Goal: Transaction & Acquisition: Purchase product/service

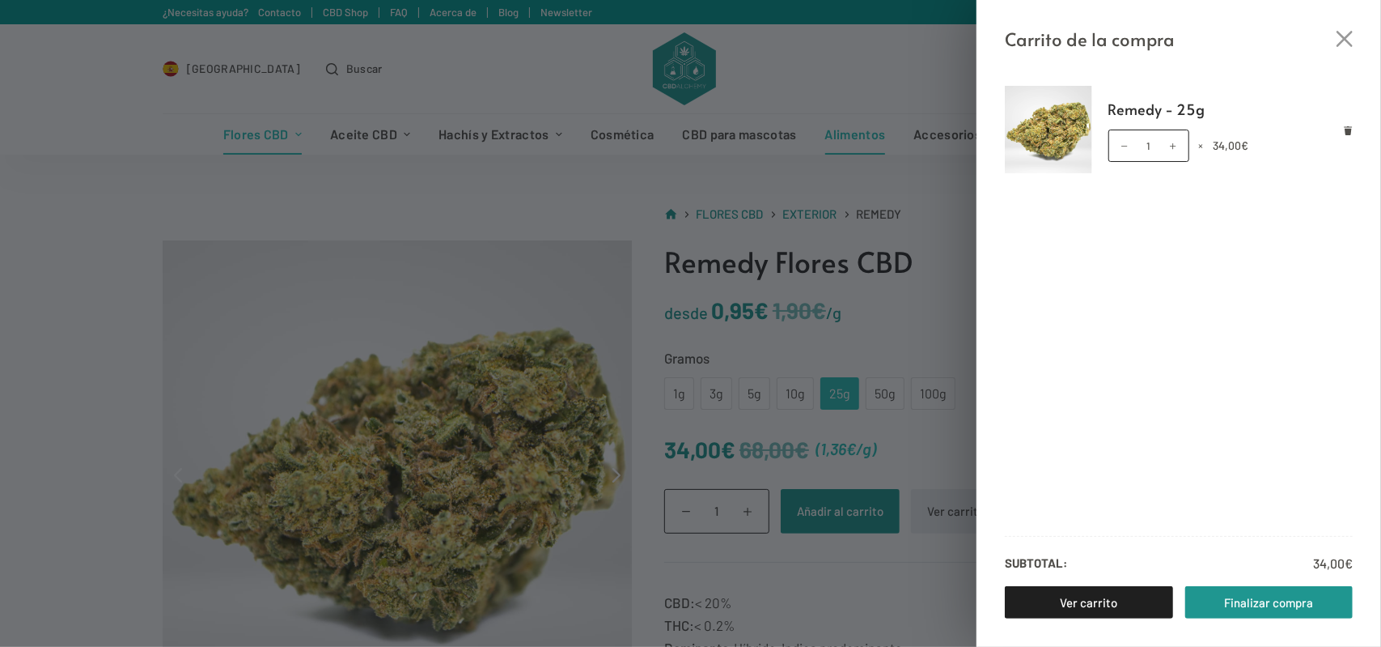
click at [885, 115] on div "Carrito de la compra Remedy - 25g Remedy - 25g cantidad 1 × 34,00 € Subtotal: 3…" at bounding box center [690, 323] width 1381 height 647
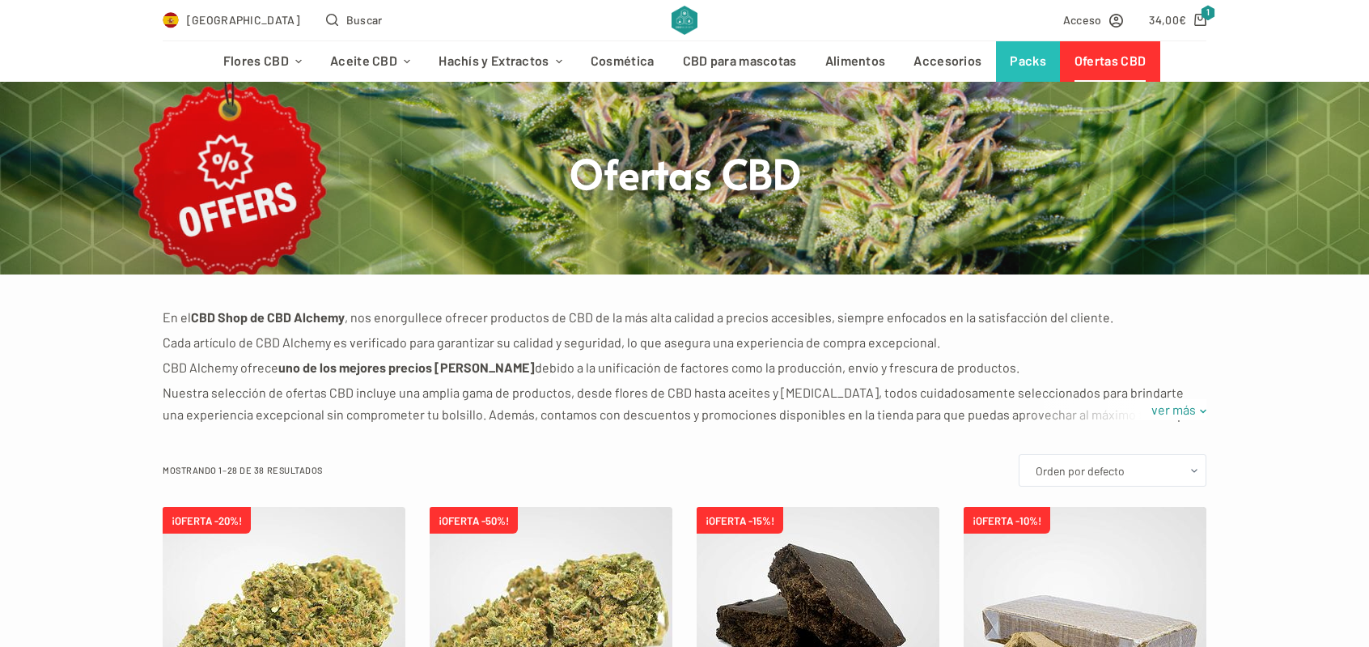
scroll to position [81, 0]
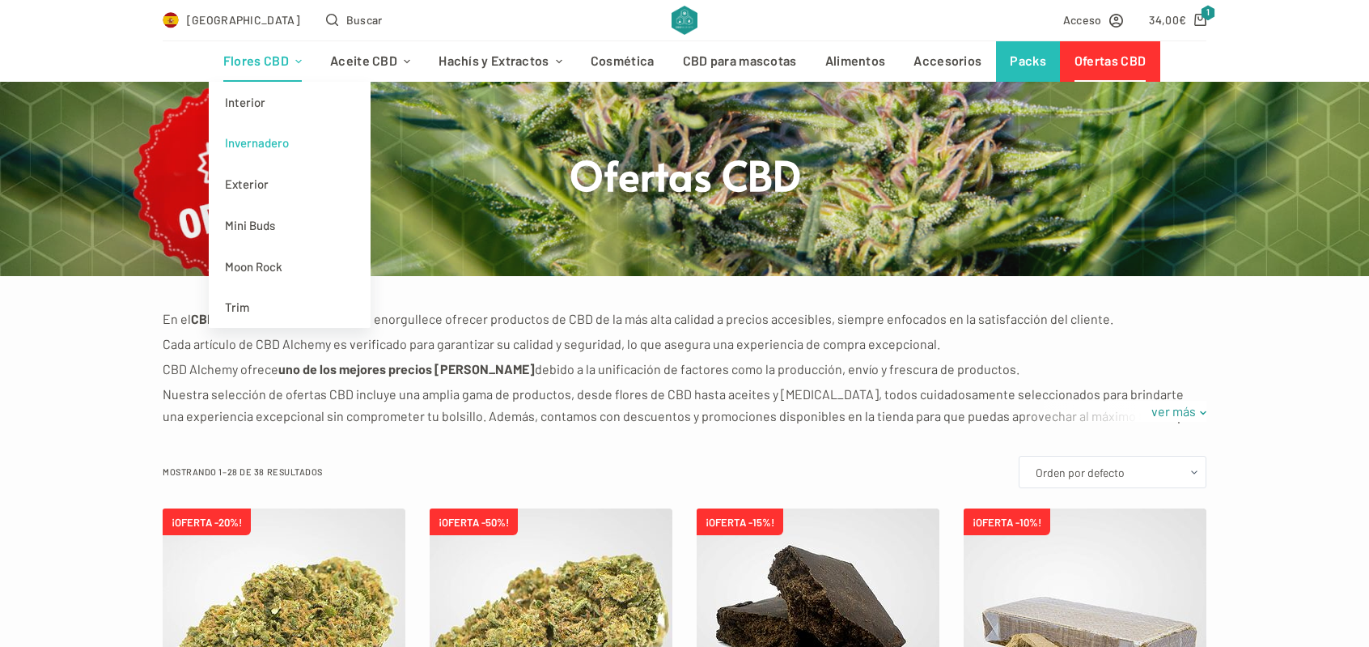
click at [278, 144] on link "Invernadero" at bounding box center [290, 142] width 162 height 41
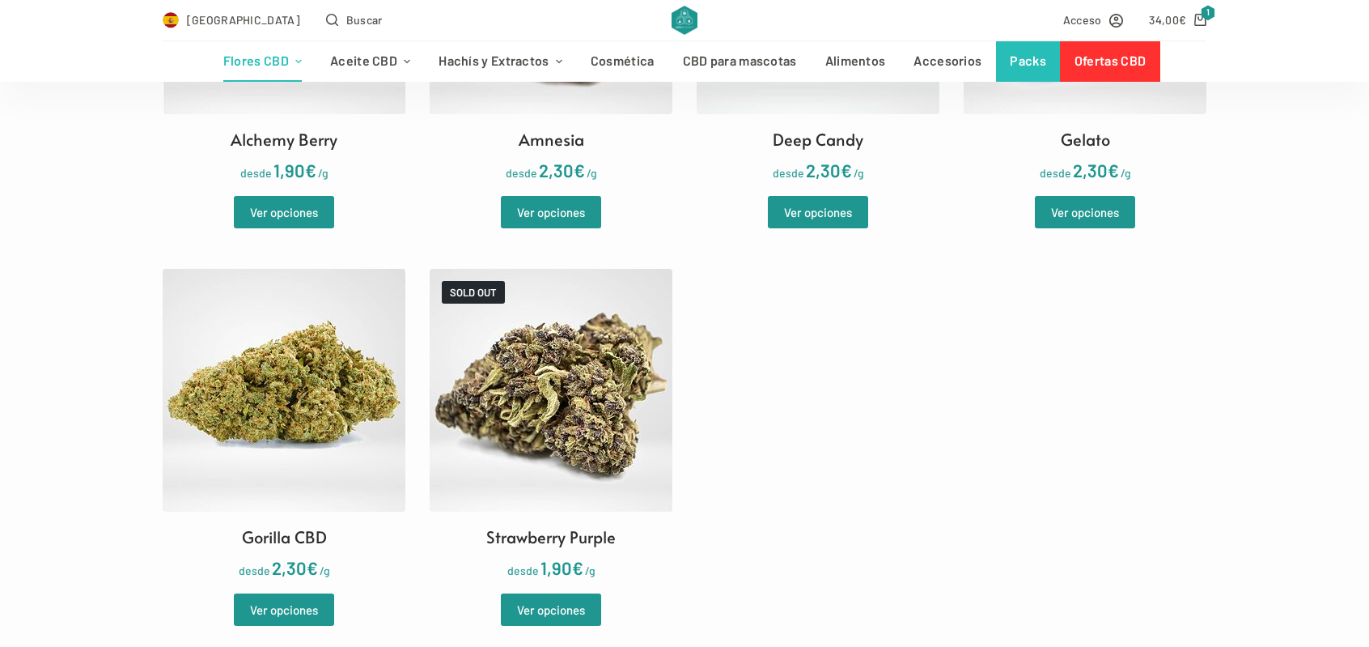
scroll to position [728, 0]
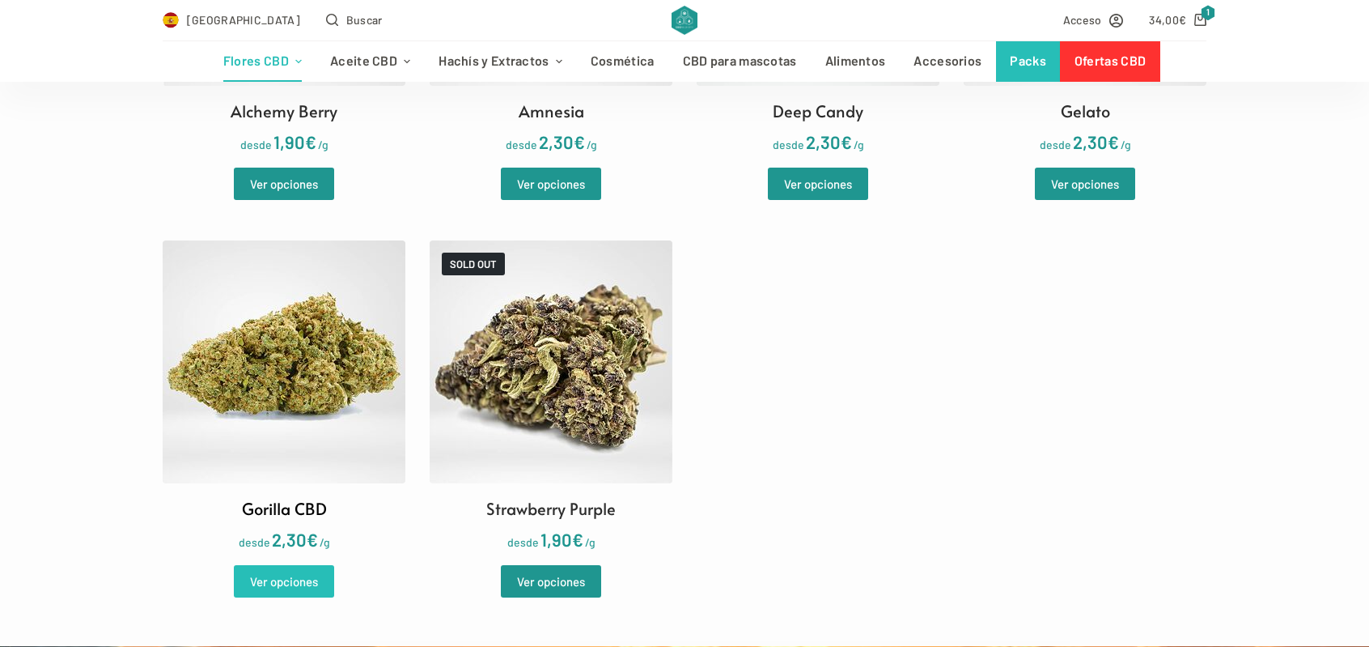
click at [304, 580] on link "Ver opciones" at bounding box center [284, 581] width 100 height 32
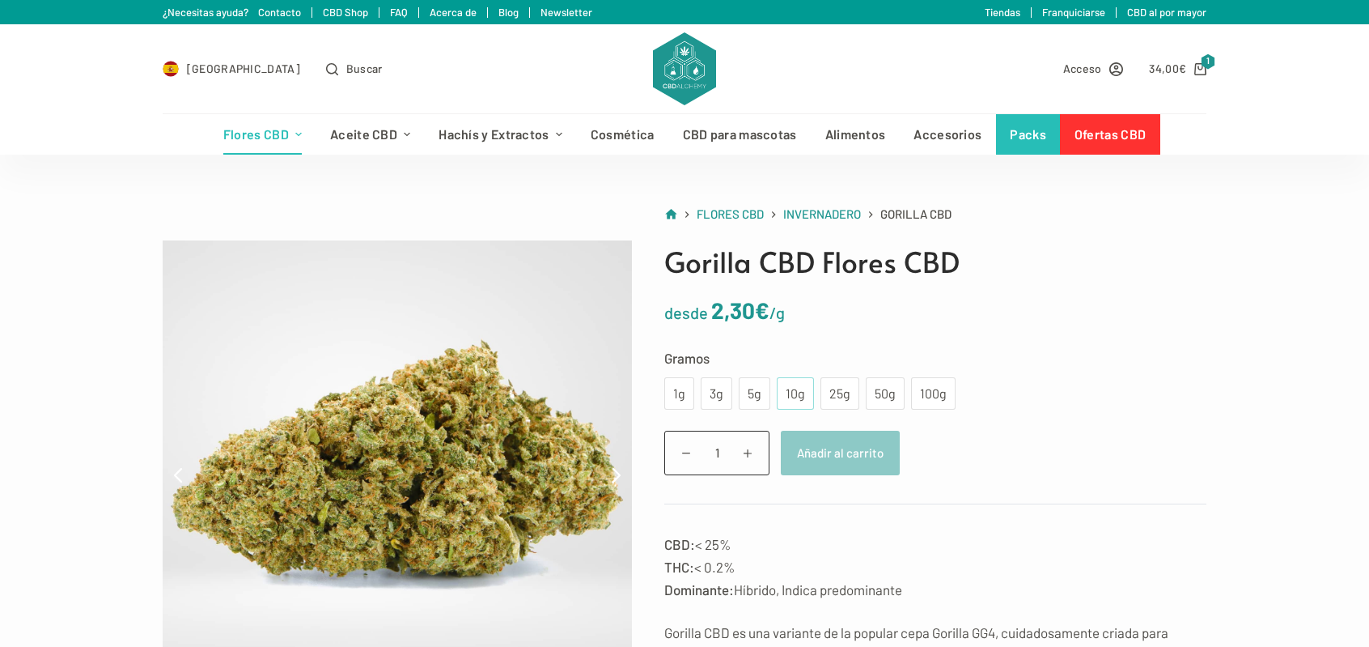
click at [792, 392] on div "10g" at bounding box center [796, 393] width 18 height 21
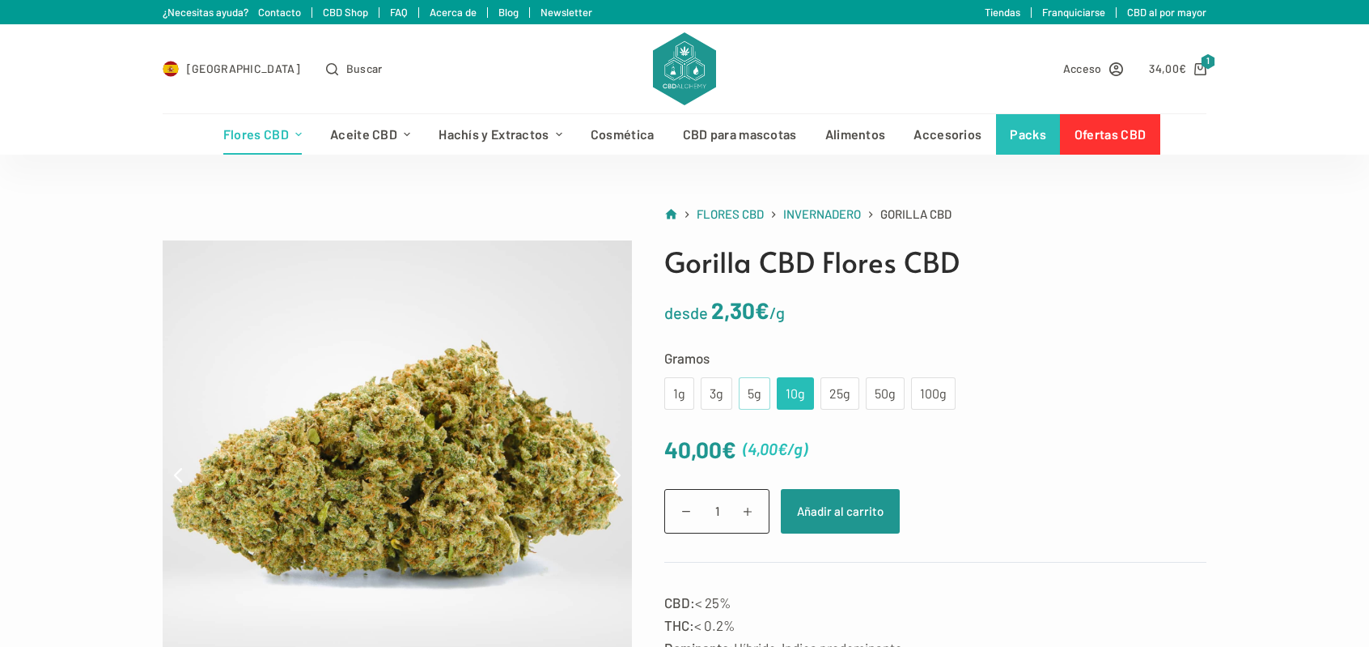
click at [751, 393] on div "5g" at bounding box center [755, 393] width 12 height 21
click at [827, 503] on button "Añadir al carrito" at bounding box center [840, 511] width 119 height 45
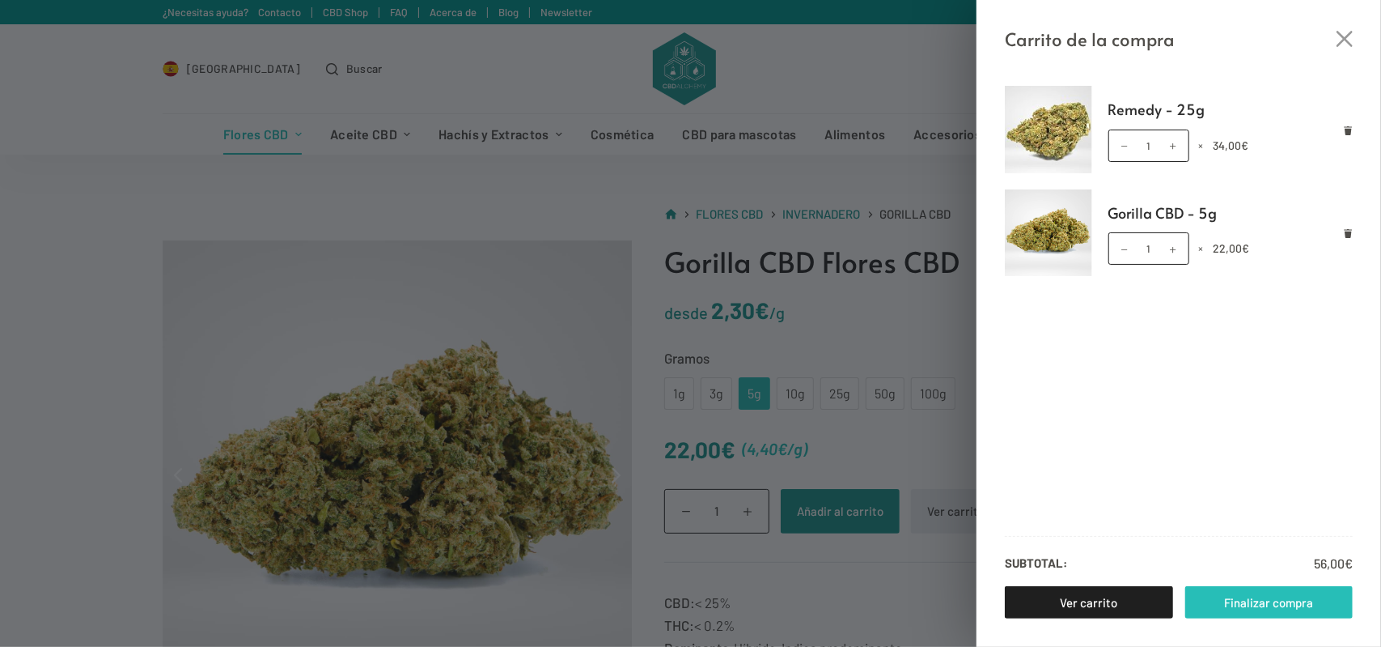
click at [1283, 604] on link "Finalizar compra" at bounding box center [1269, 602] width 168 height 32
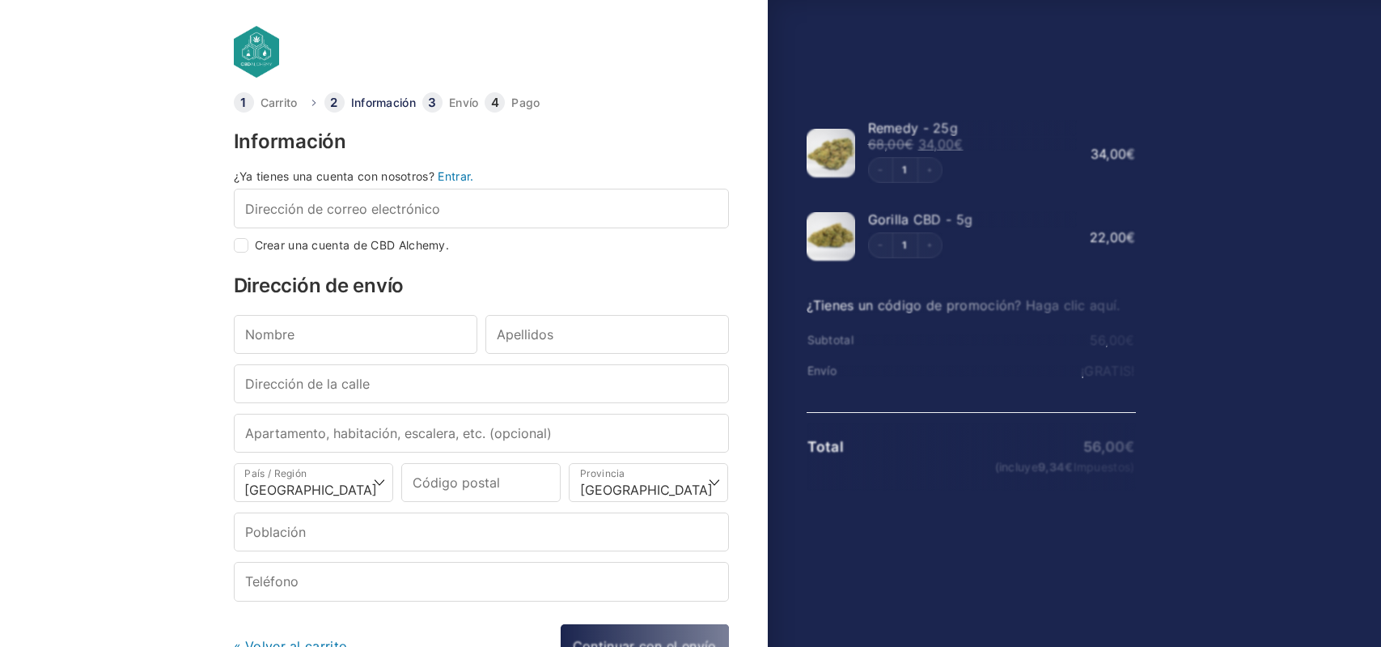
select select "B"
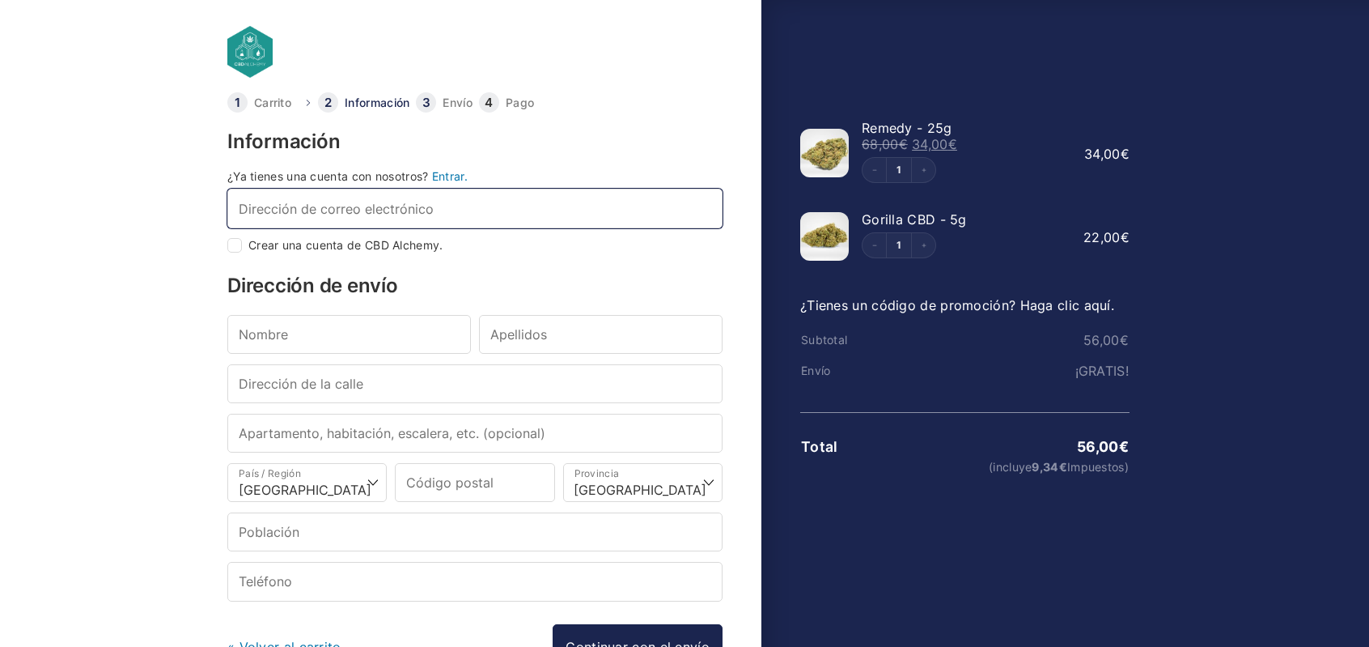
click at [358, 208] on input "Dirección de correo electrónico *" at bounding box center [474, 208] width 495 height 39
click at [614, 120] on div "Carrito Información Envío Pago Información ¿Ya tienes una cuenta con nosotros? …" at bounding box center [492, 428] width 538 height 672
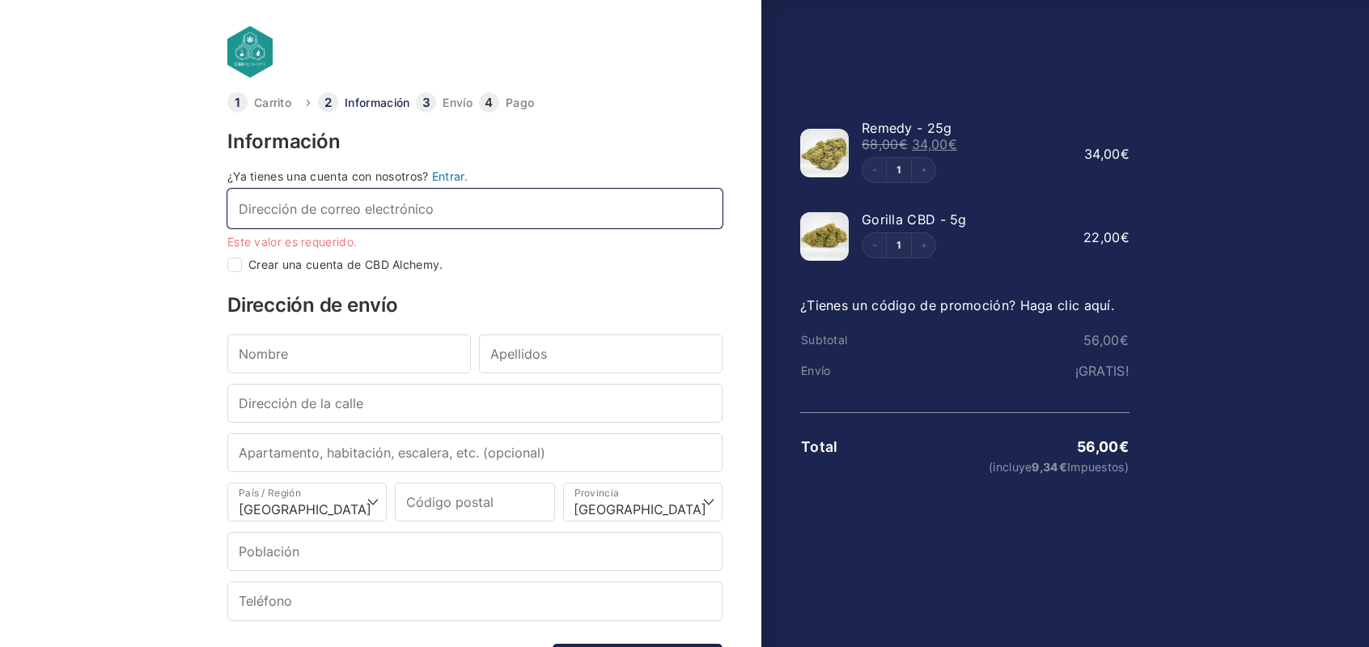
click at [388, 211] on input "Dirección de correo electrónico *" at bounding box center [474, 208] width 495 height 39
click at [635, 111] on ul "Carrito Información Envío Pago" at bounding box center [474, 102] width 495 height 20
click at [314, 201] on input "Dirección de correo electrónico *" at bounding box center [474, 208] width 495 height 39
paste input "Rinconada do [PERSON_NAME] 14"
type input "Rinconada do [PERSON_NAME] 14"
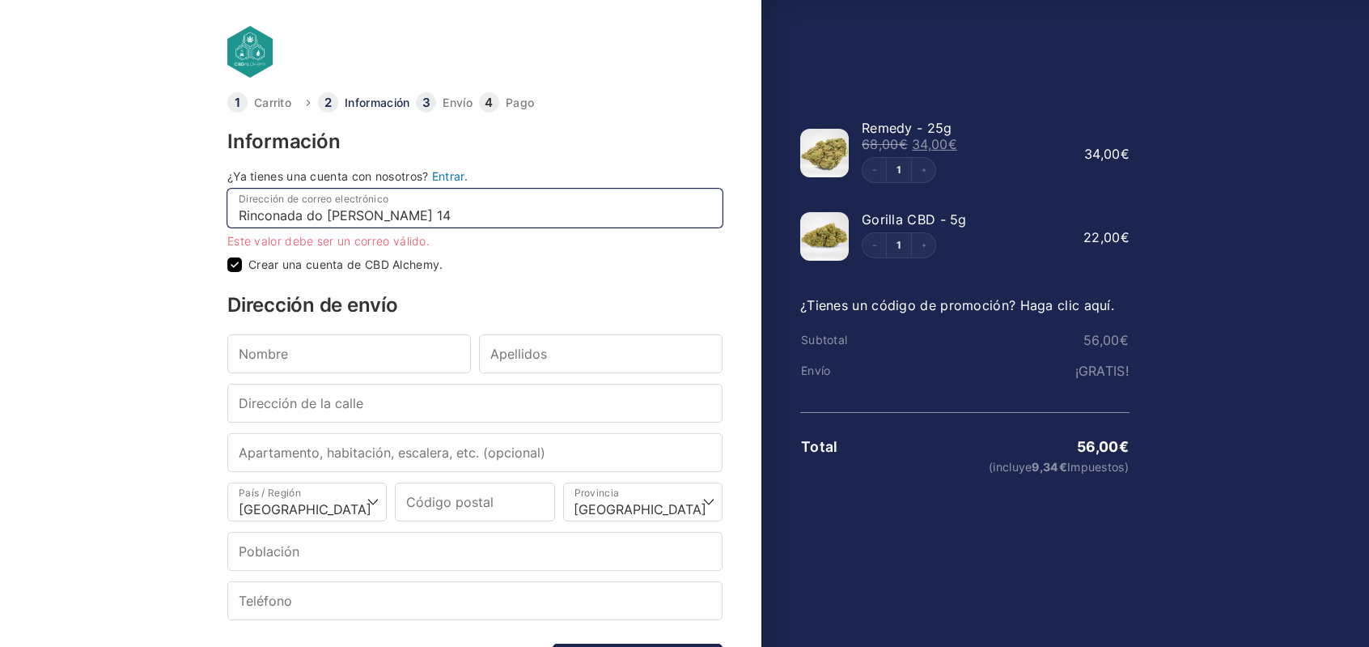
checkbox input "true"
click at [404, 210] on input "Rinconada do [PERSON_NAME] 14" at bounding box center [474, 208] width 495 height 39
click at [426, 212] on input "Rinconada do [PERSON_NAME] 14" at bounding box center [474, 208] width 495 height 39
click at [532, 278] on div "Información ¿Ya tienes una cuenta con nosotros? Entrar. Dirección de correo ele…" at bounding box center [474, 436] width 495 height 609
click at [545, 216] on input "Rinconada do Miño 14" at bounding box center [474, 208] width 495 height 39
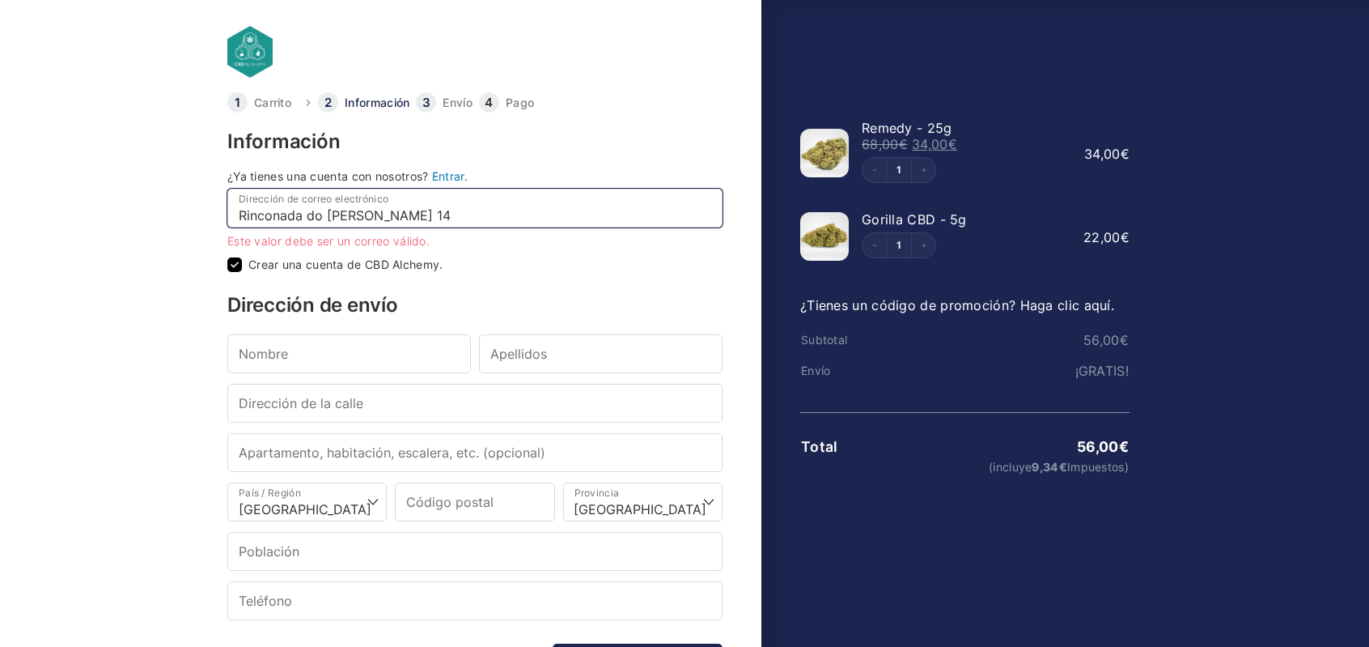
drag, startPoint x: 418, startPoint y: 217, endPoint x: 234, endPoint y: 218, distance: 183.7
click at [234, 218] on input "Rinconada do Miño 14" at bounding box center [474, 208] width 495 height 39
type input "[EMAIL_ADDRESS][DOMAIN_NAME]"
type input "Sebastián"
type input "Pérez Devesa"
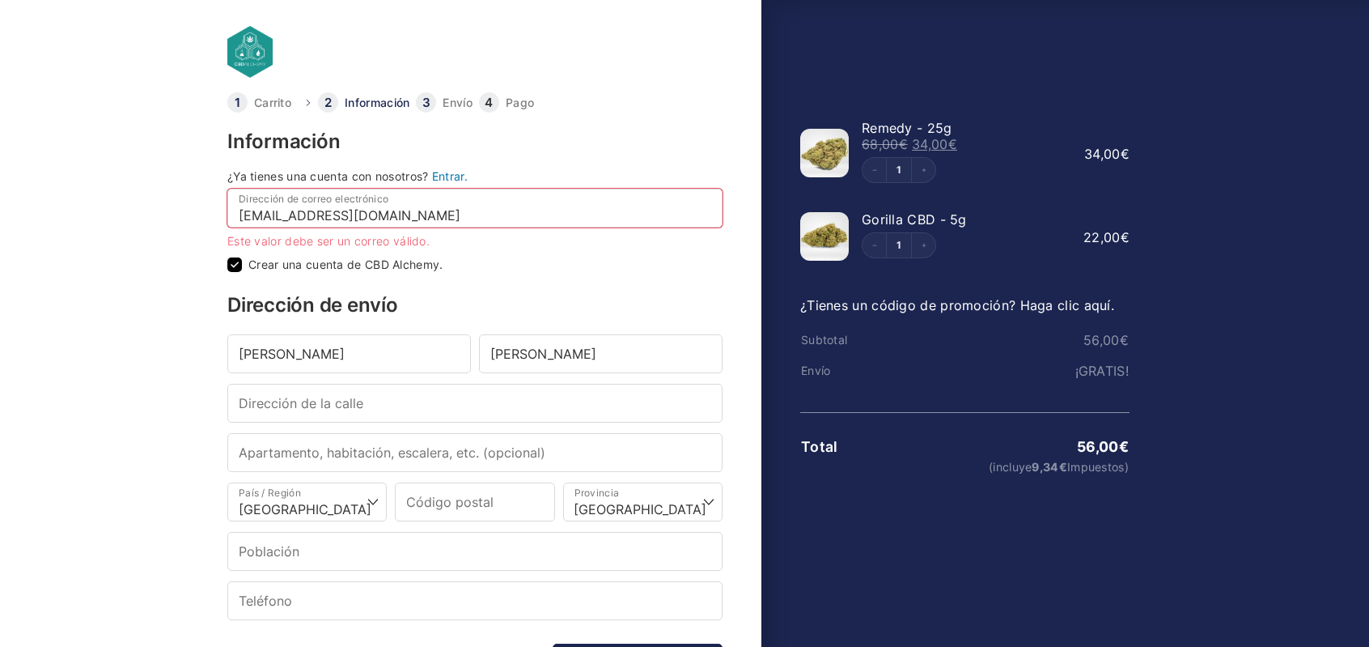
type input "Calle Instituto 19 4A"
type input "Bring The Noise"
type input "33201"
type input "Gijón"
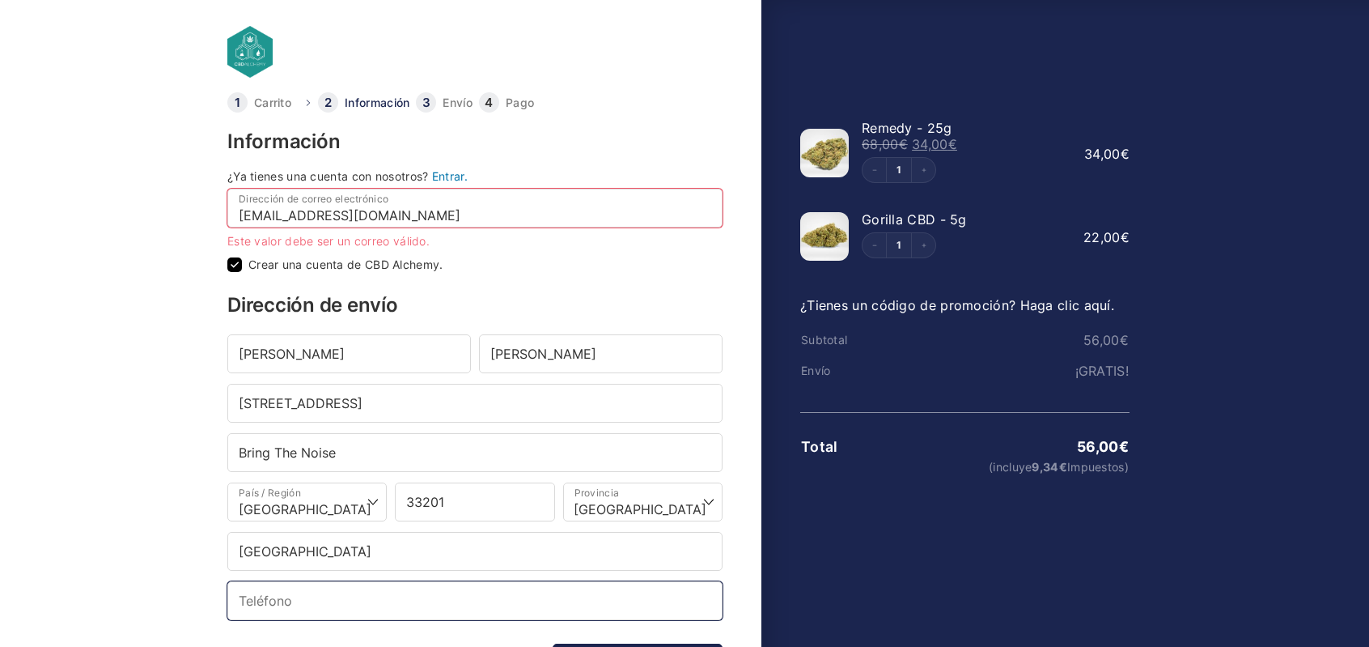
type input "[PHONE_NUMBER]"
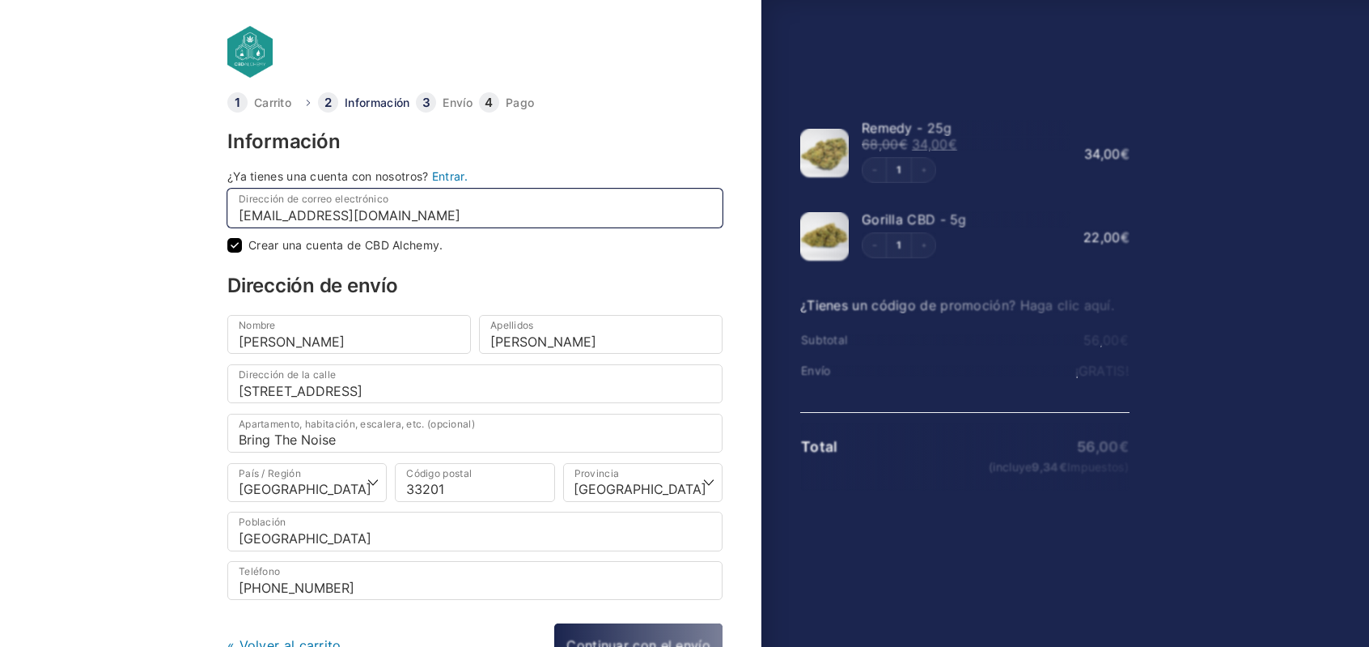
select select "O"
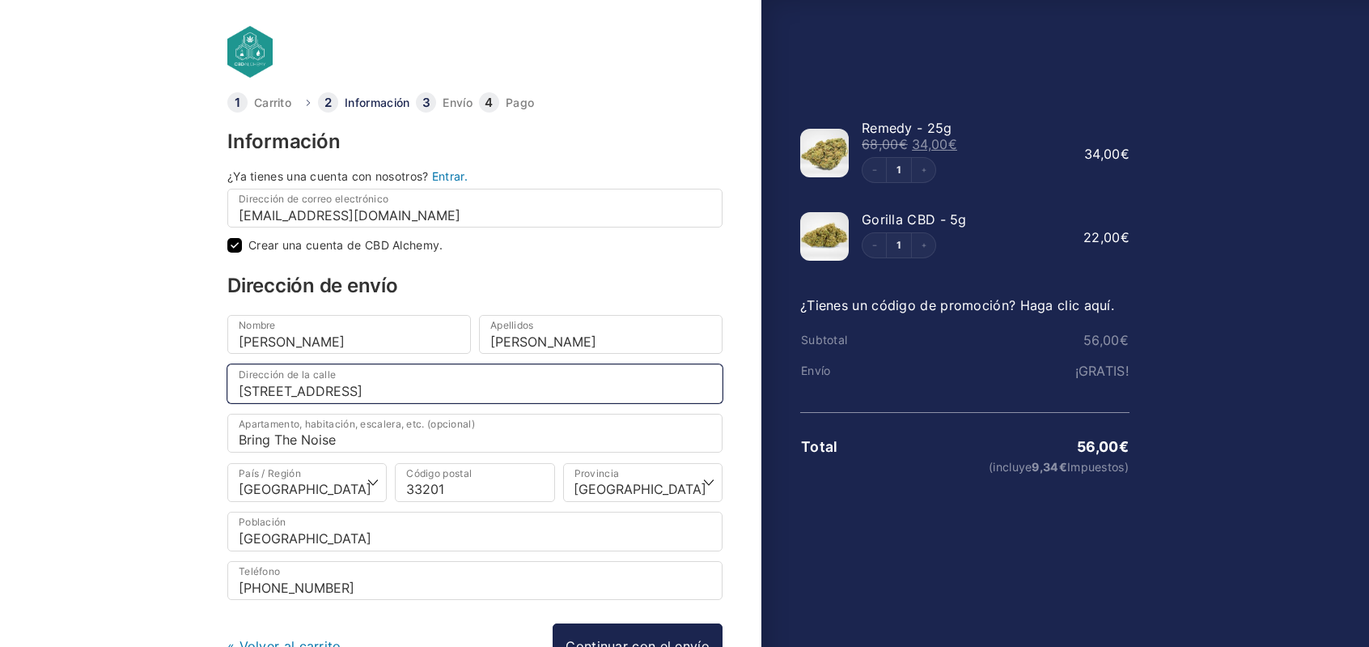
click at [363, 389] on input "Calle Instituto 19 4A" at bounding box center [474, 383] width 495 height 39
drag, startPoint x: 371, startPoint y: 388, endPoint x: 215, endPoint y: 386, distance: 156.2
click at [215, 386] on body "Carrito Información Envío Pago Información ¿Ya tienes una cuenta con nosotros? …" at bounding box center [684, 297] width 1369 height 595
paste input "Rinconada do miño 14"
type input "Rinconada do Miño 14"
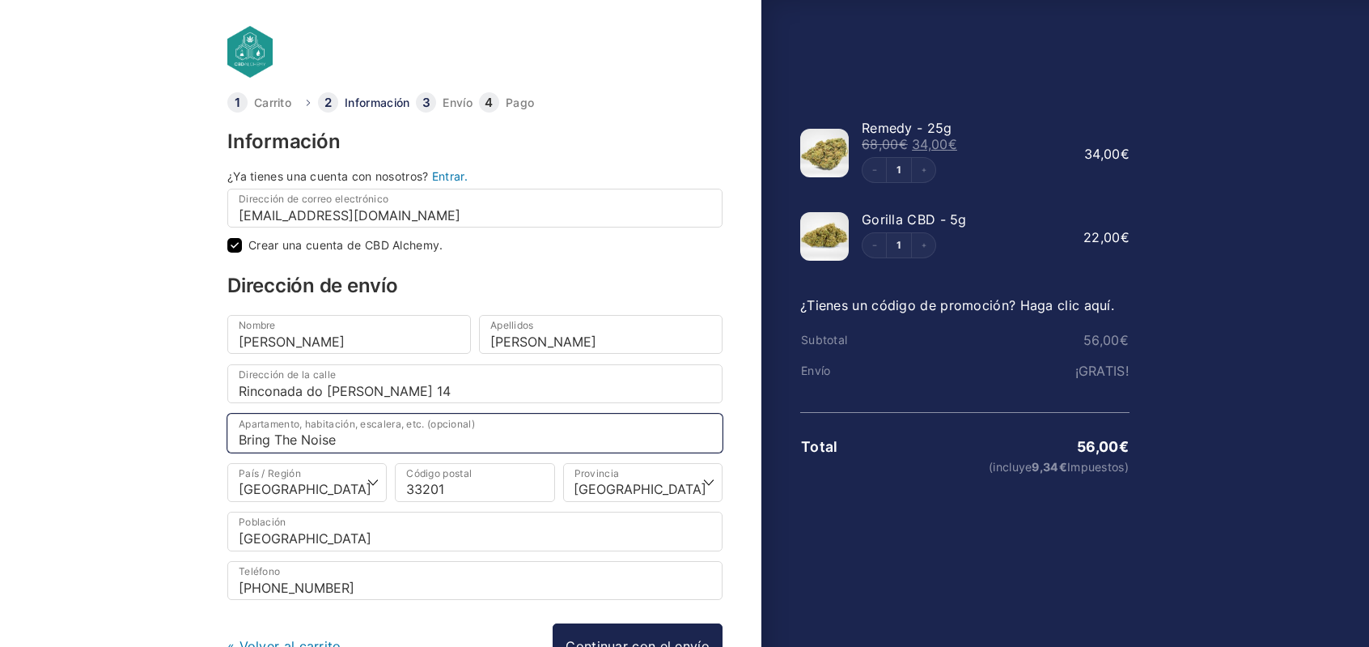
drag, startPoint x: 351, startPoint y: 437, endPoint x: 225, endPoint y: 438, distance: 126.2
click at [225, 438] on p "Apartamento, habitación, escalera, etc. (opcional) Bring The Noise" at bounding box center [474, 433] width 503 height 39
type input "Casa"
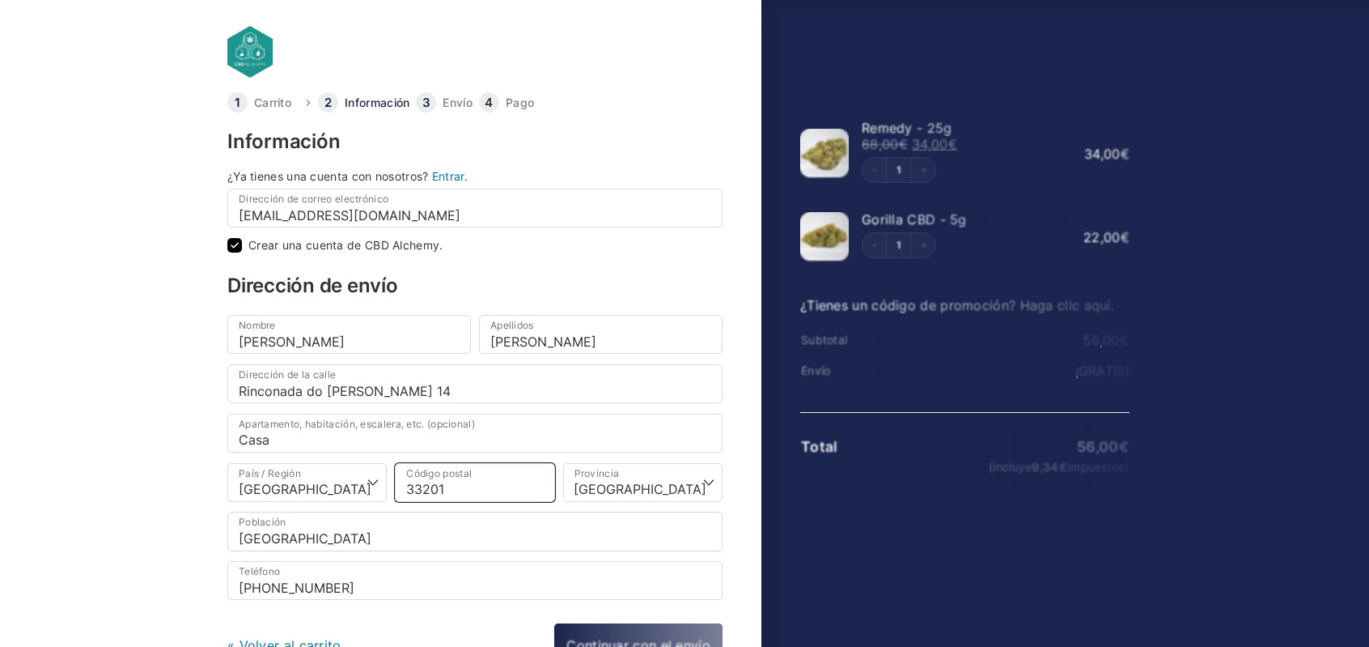
drag, startPoint x: 460, startPoint y: 483, endPoint x: 398, endPoint y: 483, distance: 61.5
click at [398, 483] on input "33201" at bounding box center [474, 482] width 159 height 39
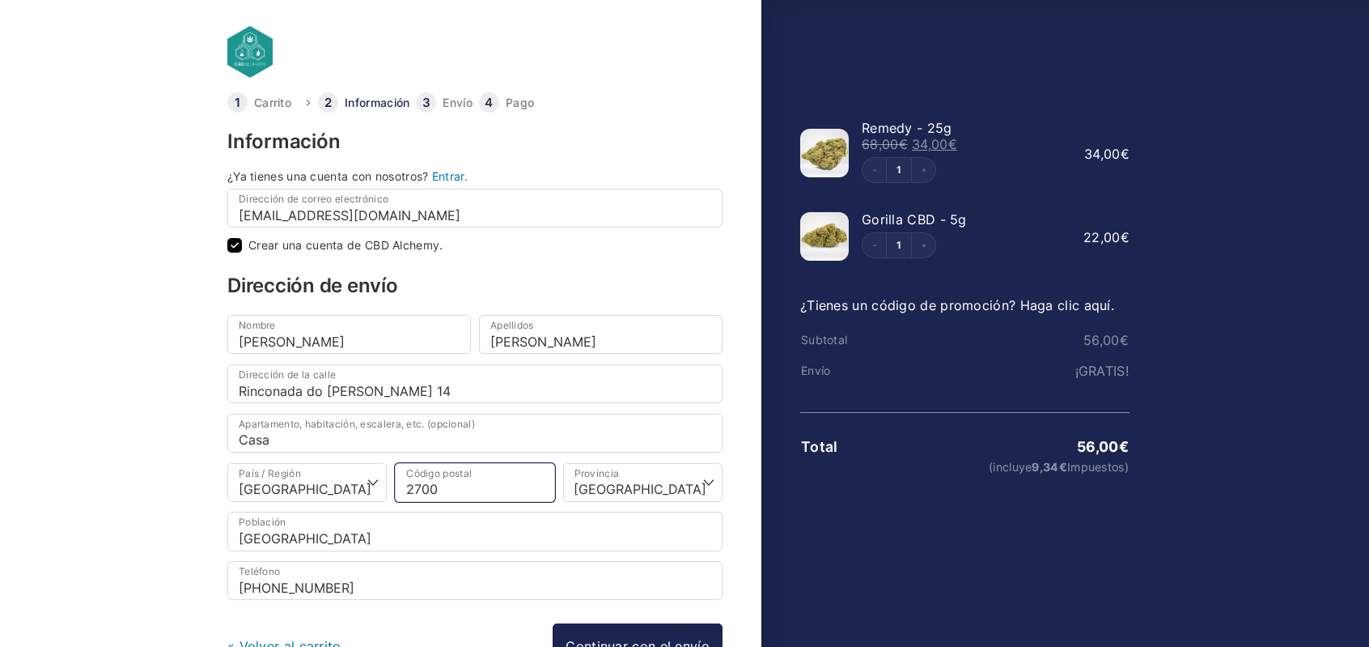
type input "27001"
select select
type input "[GEOGRAPHIC_DATA]"
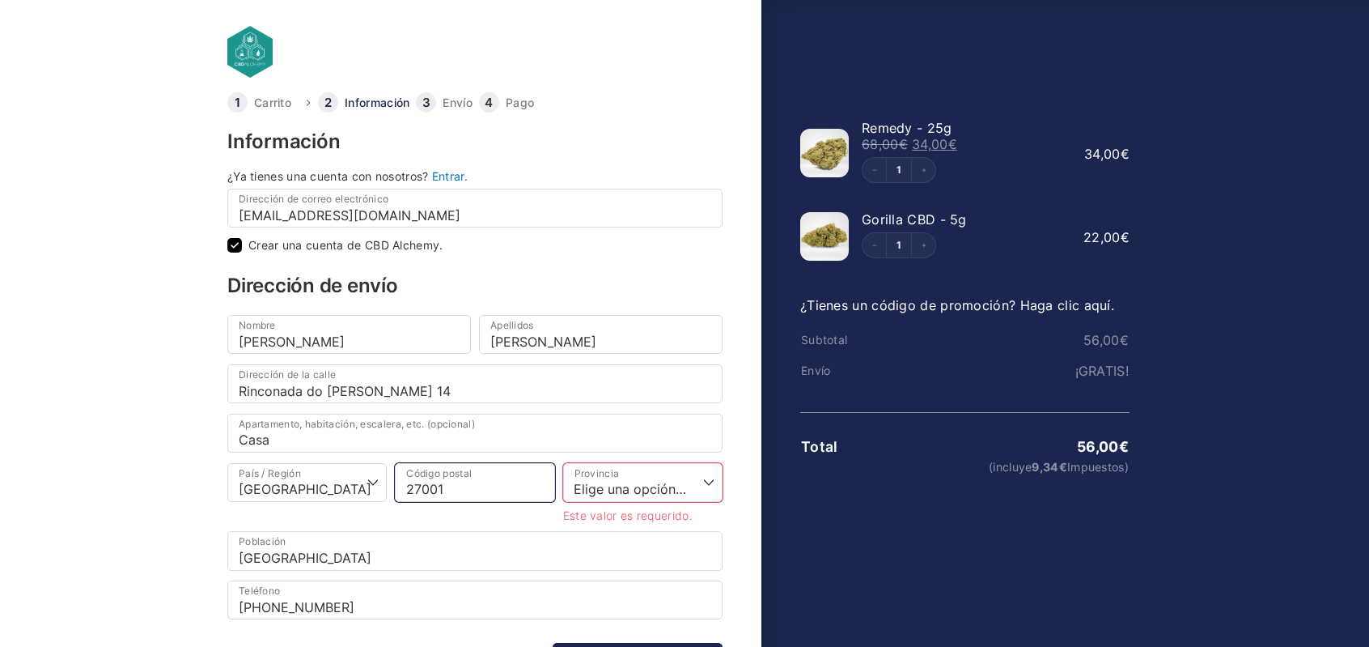
type input "27001"
click at [626, 481] on select "Elige una opción… La Coruña Álava Albacete Alicante Almería Asturias Ávila Bada…" at bounding box center [642, 482] width 159 height 39
select select "LU"
click at [563, 463] on select "Elige una opción… La Coruña Álava Albacete Alicante Almería Asturias Ávila Bada…" at bounding box center [642, 482] width 159 height 39
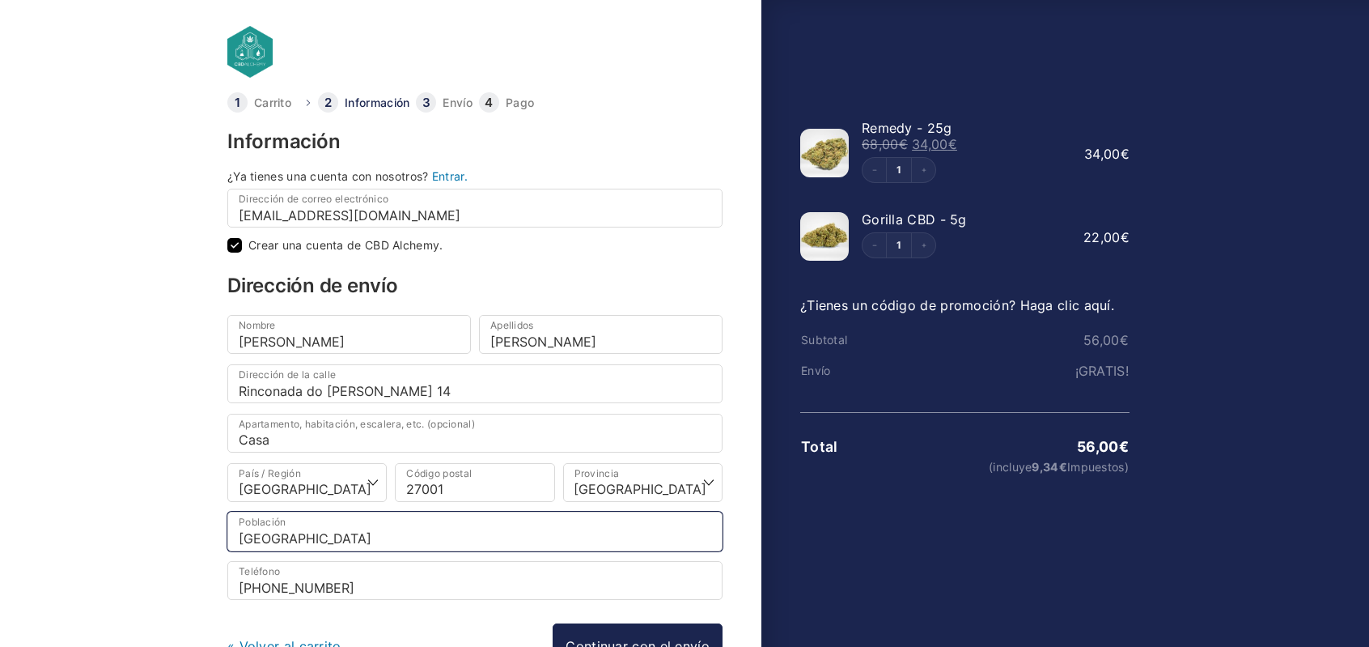
click at [336, 528] on input "[GEOGRAPHIC_DATA]" at bounding box center [474, 530] width 495 height 39
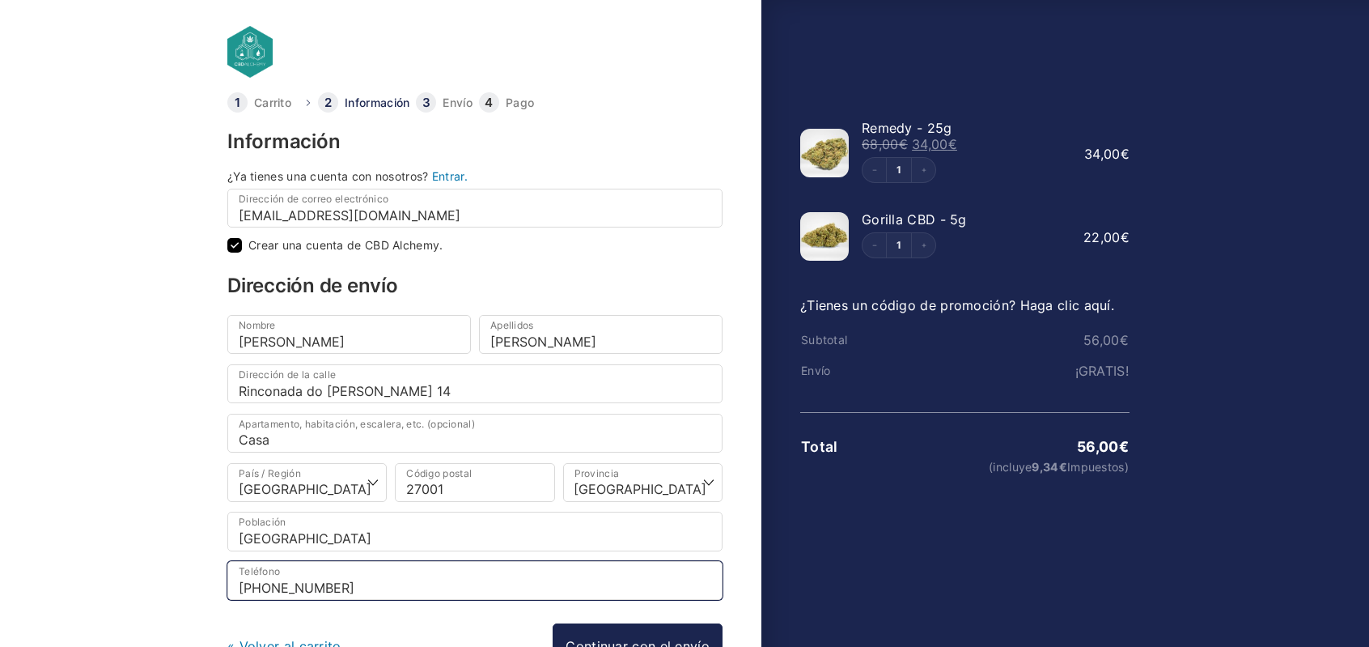
click at [515, 569] on input "[PHONE_NUMBER]" at bounding box center [474, 580] width 495 height 39
click at [443, 614] on div "Información ¿Ya tienes una cuenta con nosotros? Entrar. Dirección de correo ele…" at bounding box center [474, 426] width 495 height 588
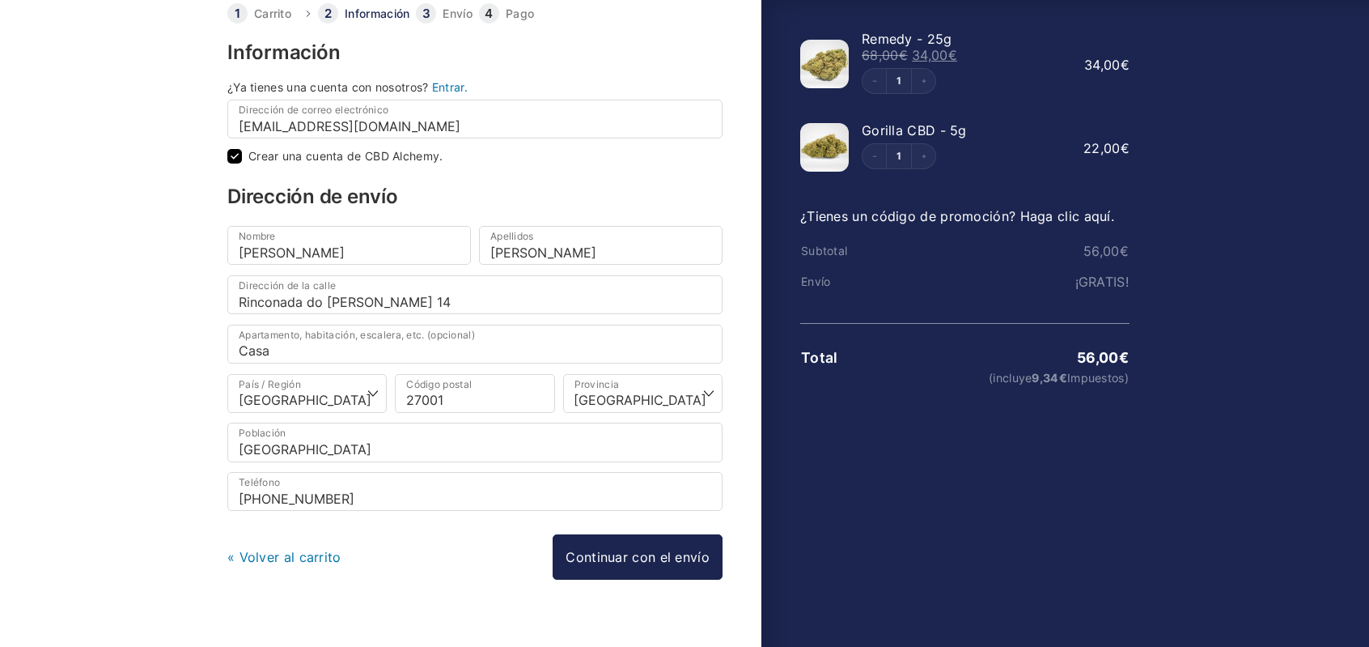
scroll to position [108, 0]
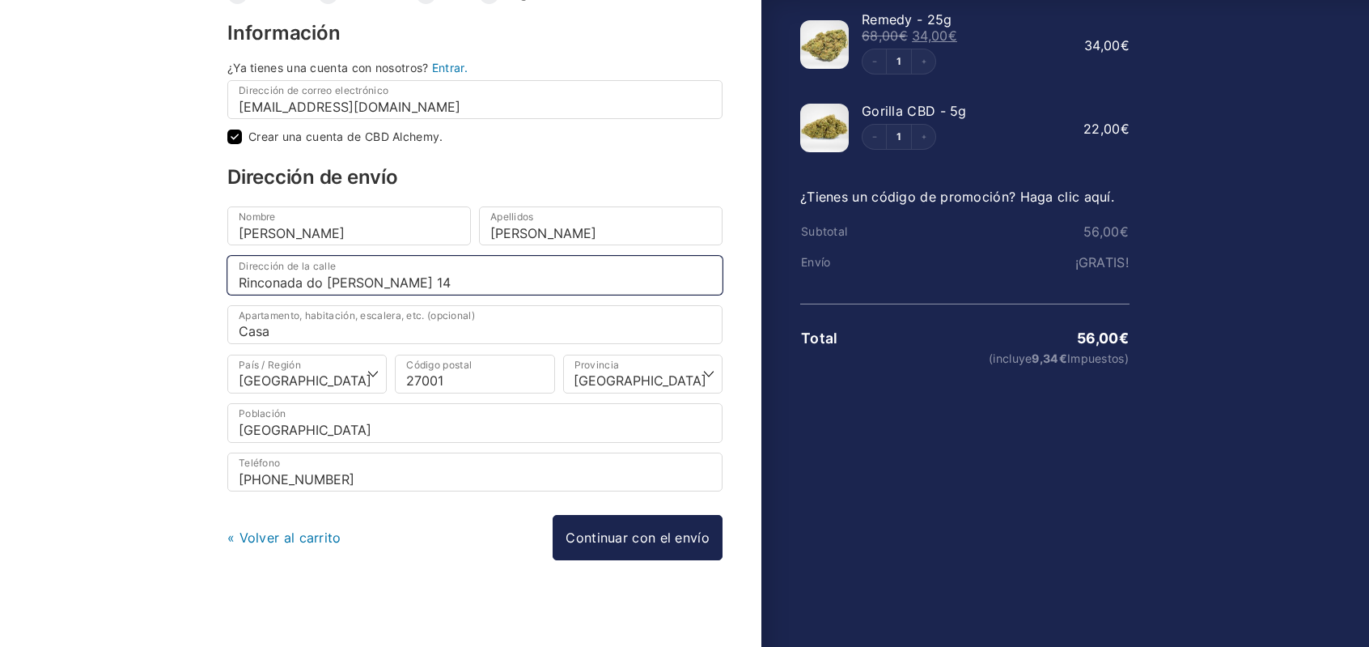
click at [419, 278] on input "Rinconada do Miño 14" at bounding box center [474, 275] width 495 height 39
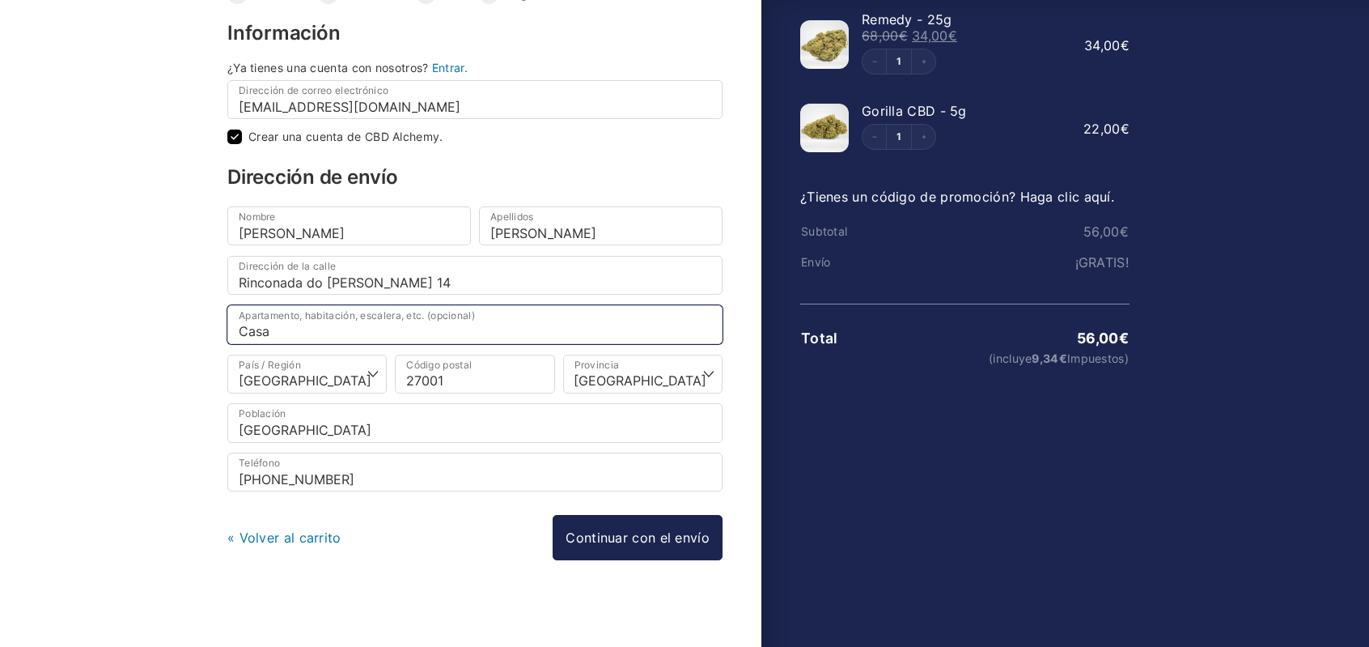
click at [321, 328] on input "Casa" at bounding box center [474, 324] width 495 height 39
type input "Casa"
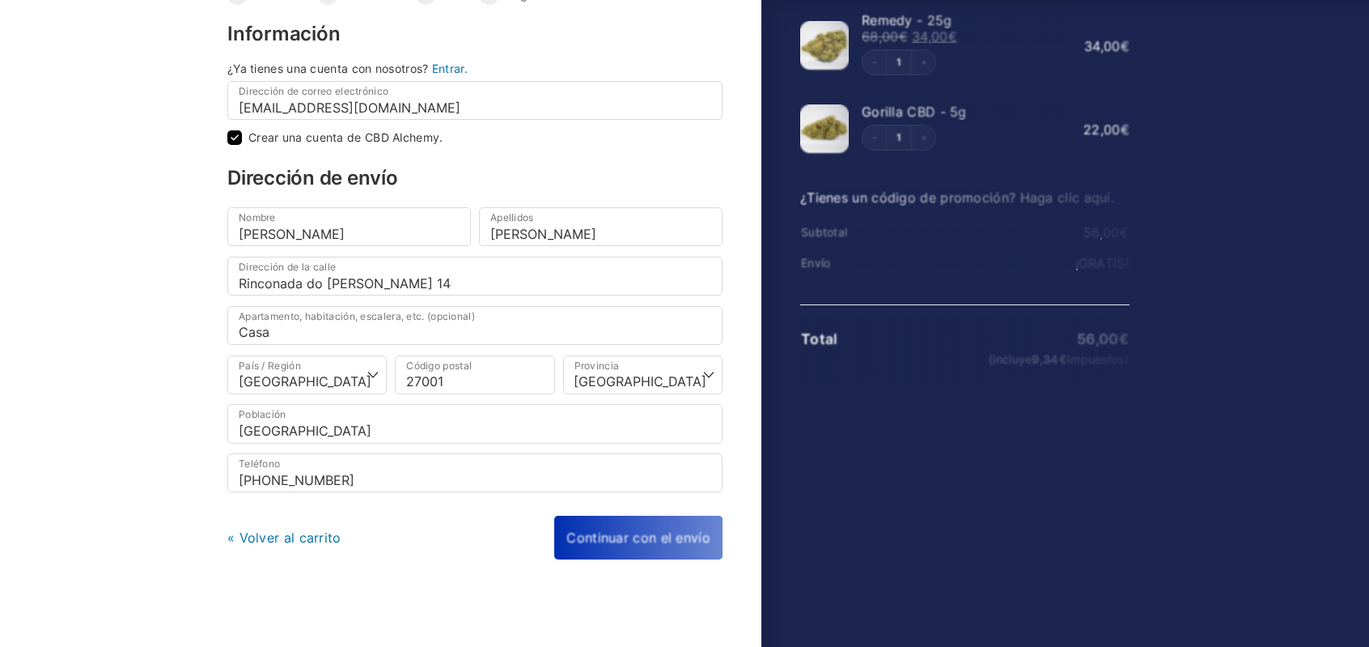
click at [630, 528] on div "« Volver al carrito Continuar con el envío Continuar con el pago" at bounding box center [474, 537] width 495 height 44
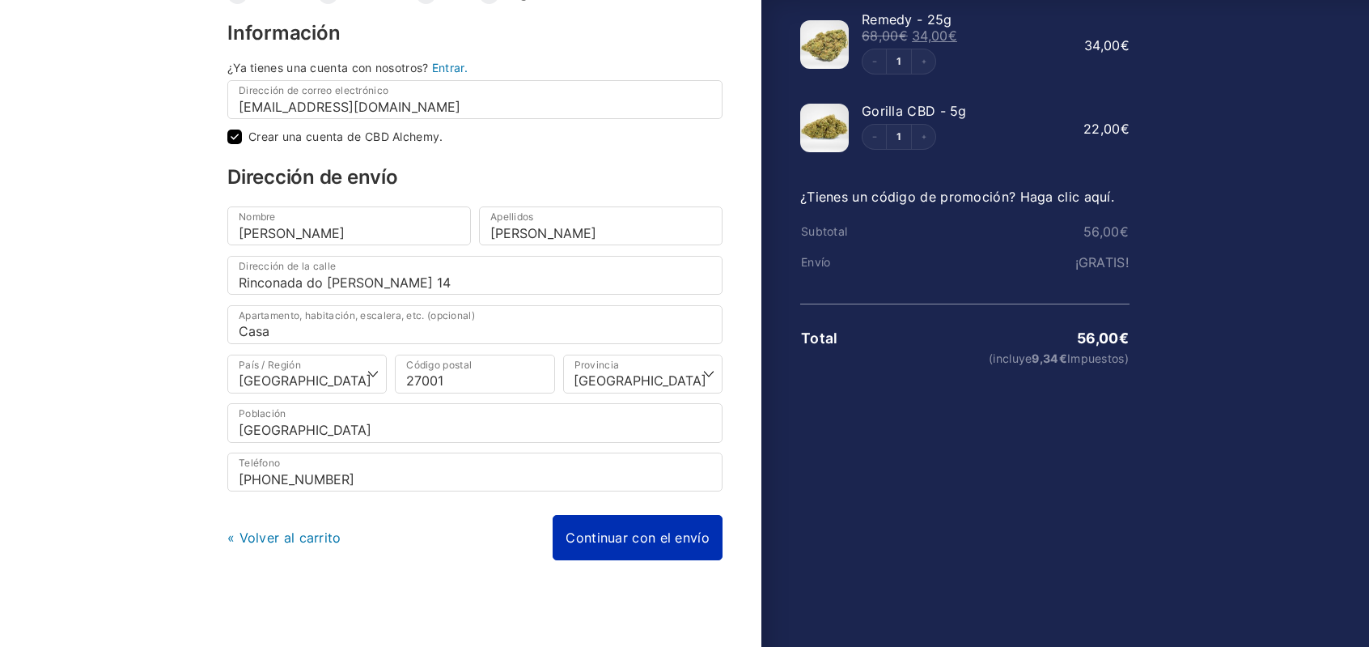
click at [633, 520] on link "Continuar con el envío" at bounding box center [638, 537] width 170 height 45
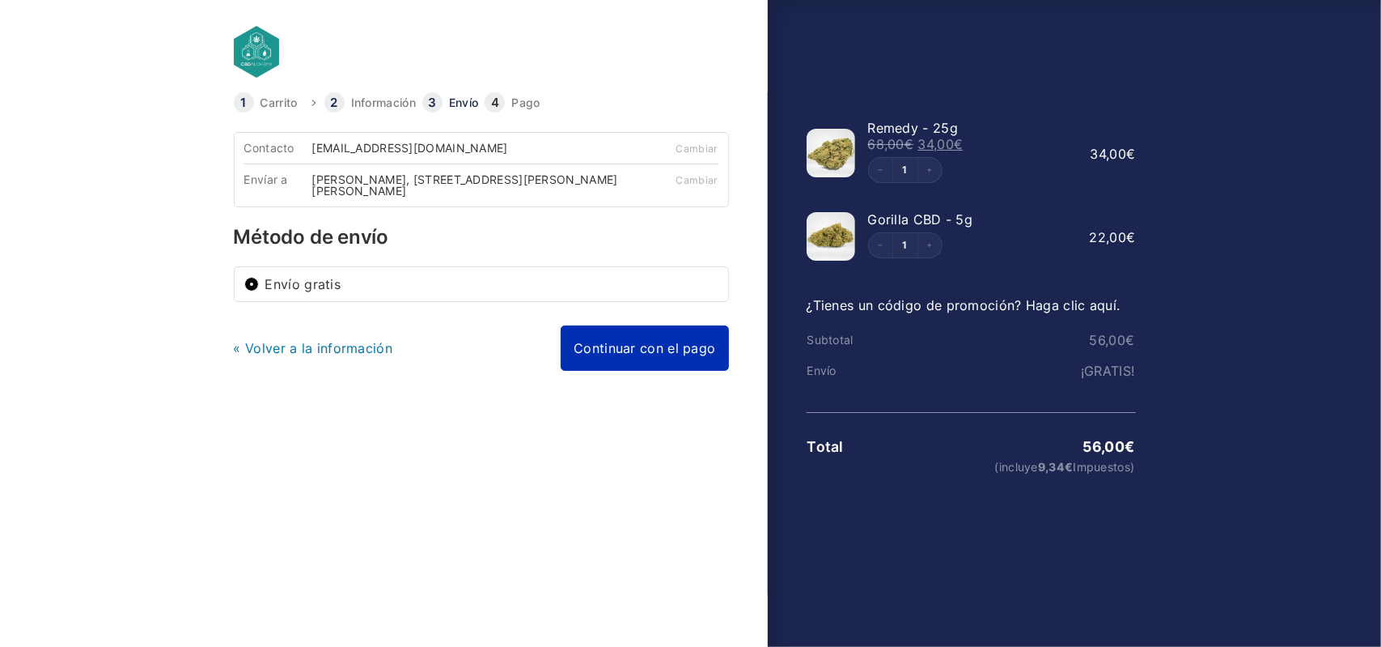
click at [624, 354] on link "Continuar con el pago" at bounding box center [645, 347] width 168 height 45
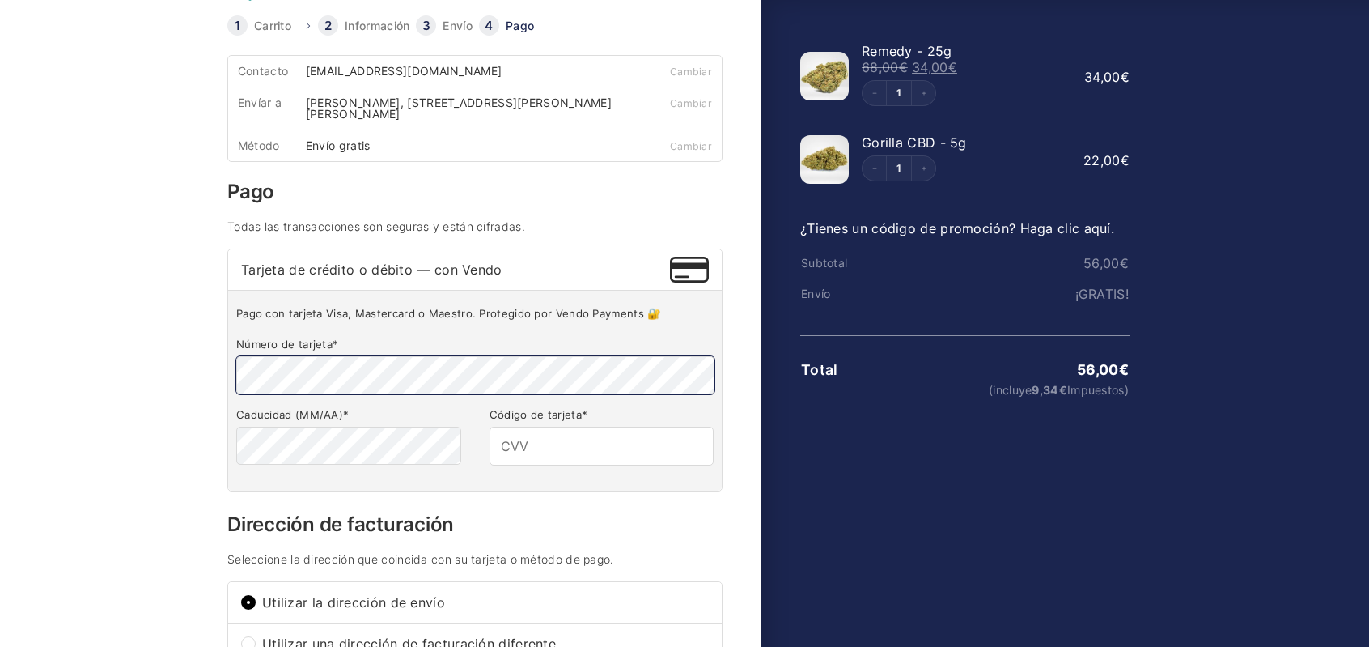
scroll to position [81, 0]
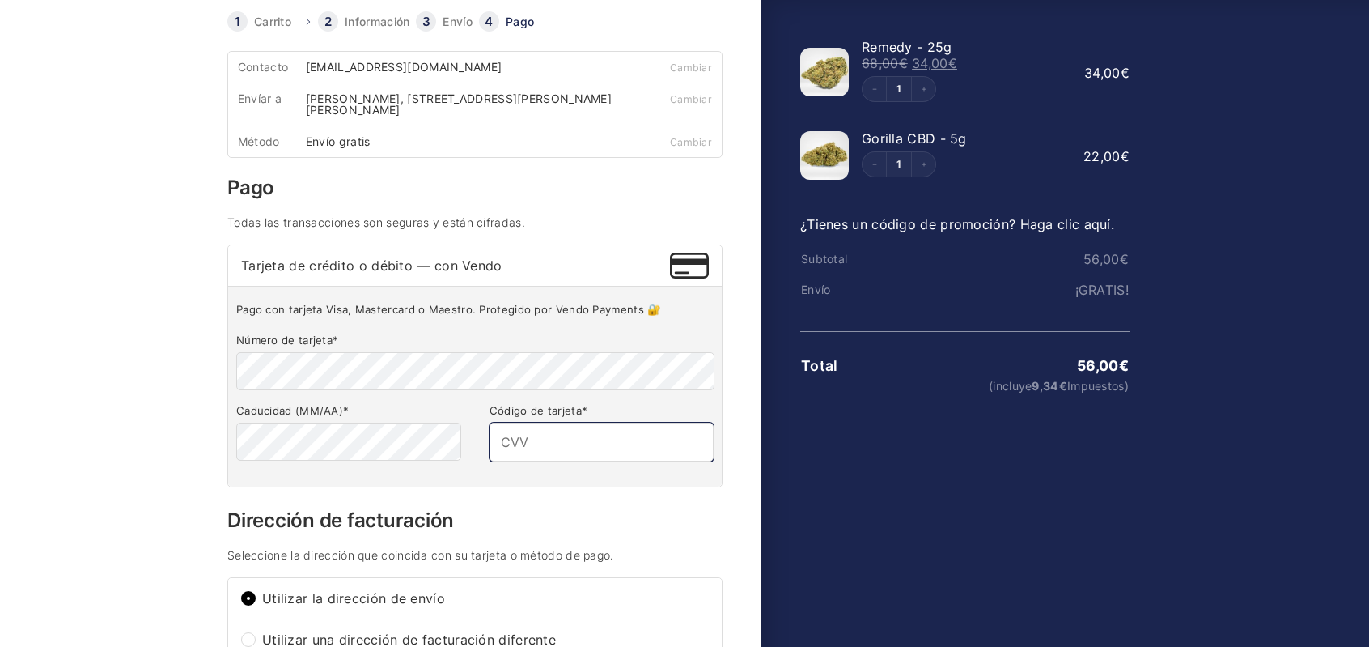
click at [607, 442] on input "Código de tarjeta *" at bounding box center [602, 441] width 224 height 39
click at [604, 445] on input "Código de tarjeta *" at bounding box center [602, 441] width 224 height 39
type input "111"
click at [128, 490] on body "Carrito Información Envío Pago Información ¿Ya tienes una cuenta con nosotros? …" at bounding box center [684, 216] width 1369 height 595
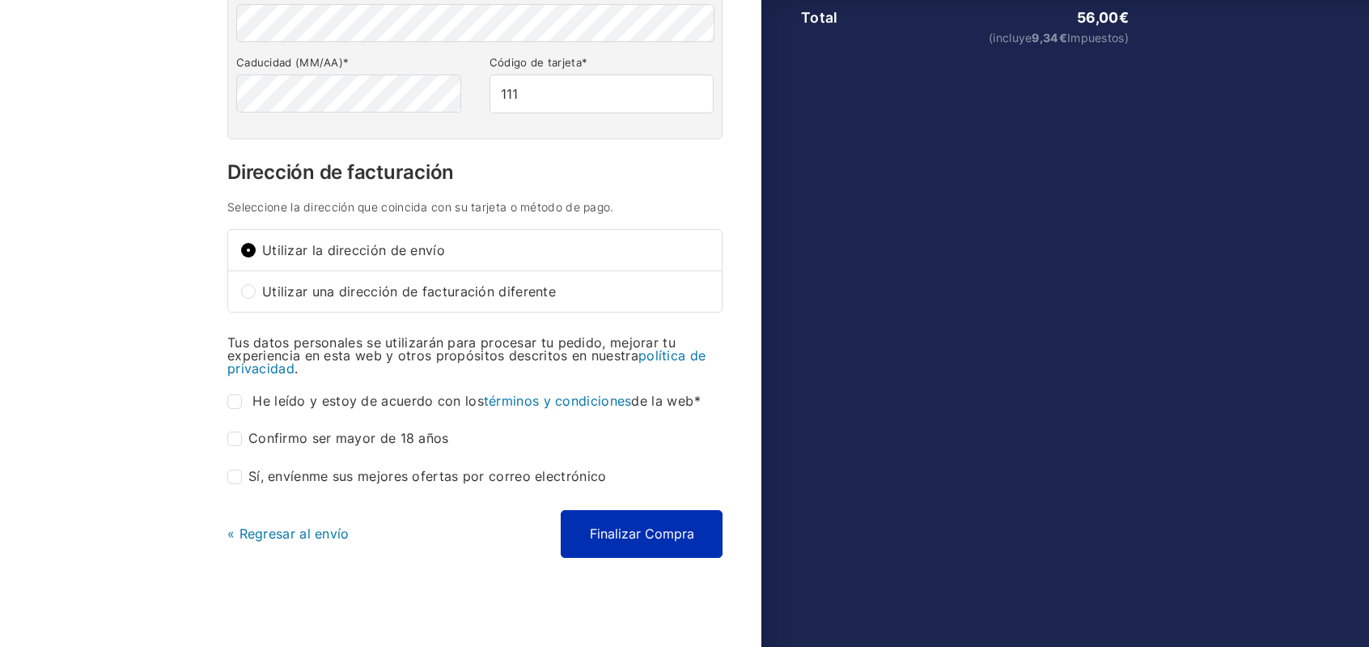
scroll to position [430, 0]
click at [280, 394] on span "He leído y estoy de acuerdo con los términos y condiciones de la web" at bounding box center [476, 400] width 448 height 16
click at [242, 394] on input "He leído y estoy de acuerdo con los términos y condiciones de la web *" at bounding box center [234, 400] width 15 height 15
checkbox input "true"
click at [261, 435] on label "Confirmo ser mayor de 18 años *" at bounding box center [338, 437] width 222 height 15
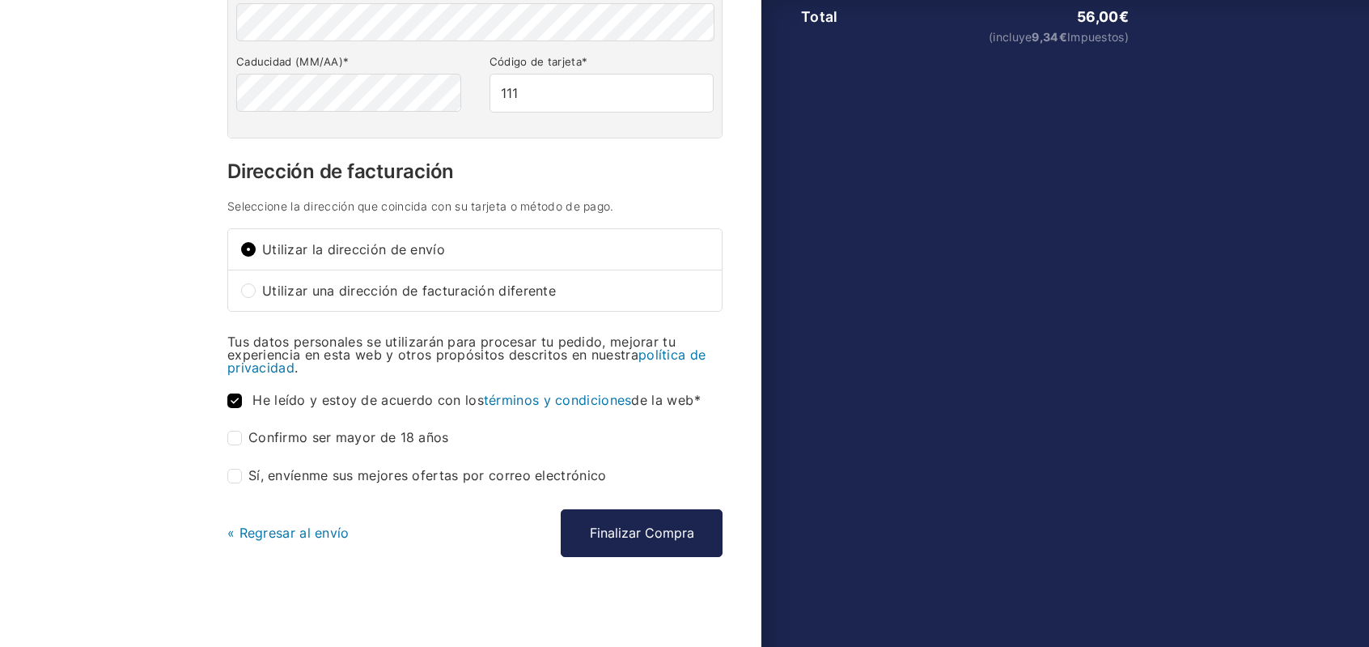
click at [242, 435] on input "Confirmo ser mayor de 18 años *" at bounding box center [234, 437] width 15 height 15
checkbox input "true"
click at [689, 538] on button "Finalizar Compra" at bounding box center [642, 532] width 162 height 47
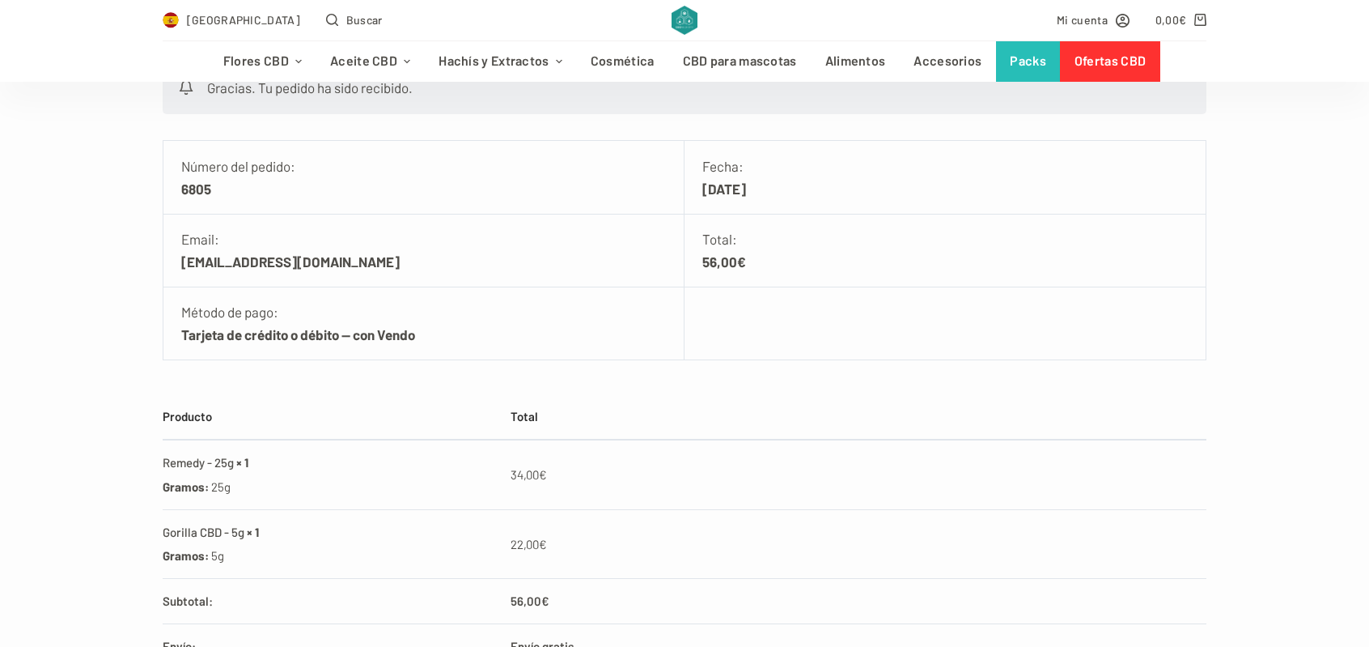
scroll to position [324, 0]
